Goal: Information Seeking & Learning: Learn about a topic

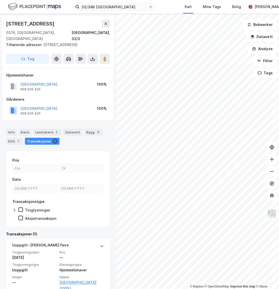
click at [70, 26] on div "[STREET_ADDRESS]" at bounding box center [58, 24] width 104 height 8
drag, startPoint x: 80, startPoint y: 19, endPoint x: 85, endPoint y: 19, distance: 5.0
click at [81, 19] on div "[STREET_ADDRESS] Tilhørende adresser: [STREET_ADDRESS], [STREET_ADDRESS] Tag" at bounding box center [58, 42] width 112 height 52
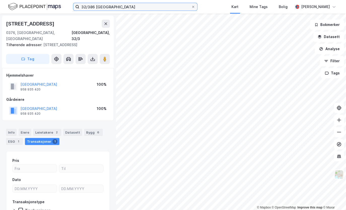
click at [113, 10] on input "32/386 [GEOGRAPHIC_DATA]" at bounding box center [135, 7] width 112 height 8
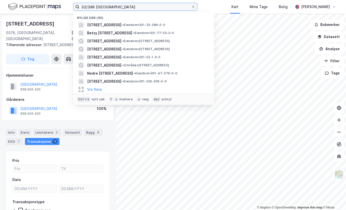
click at [113, 10] on input "32/386 [GEOGRAPHIC_DATA]" at bounding box center [135, 7] width 112 height 8
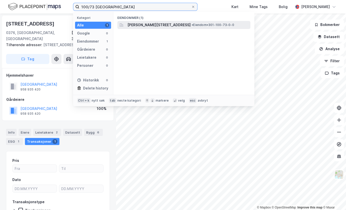
type input "100/73 [GEOGRAPHIC_DATA]"
click at [137, 24] on span "[PERSON_NAME][STREET_ADDRESS]" at bounding box center [158, 25] width 63 height 6
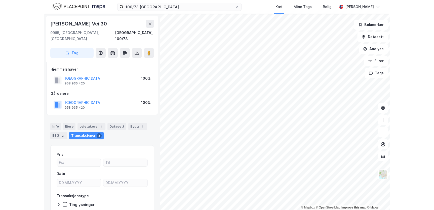
scroll to position [23, 0]
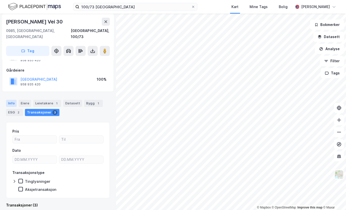
click at [16, 100] on div "Info" at bounding box center [11, 103] width 11 height 7
